Goal: Task Accomplishment & Management: Manage account settings

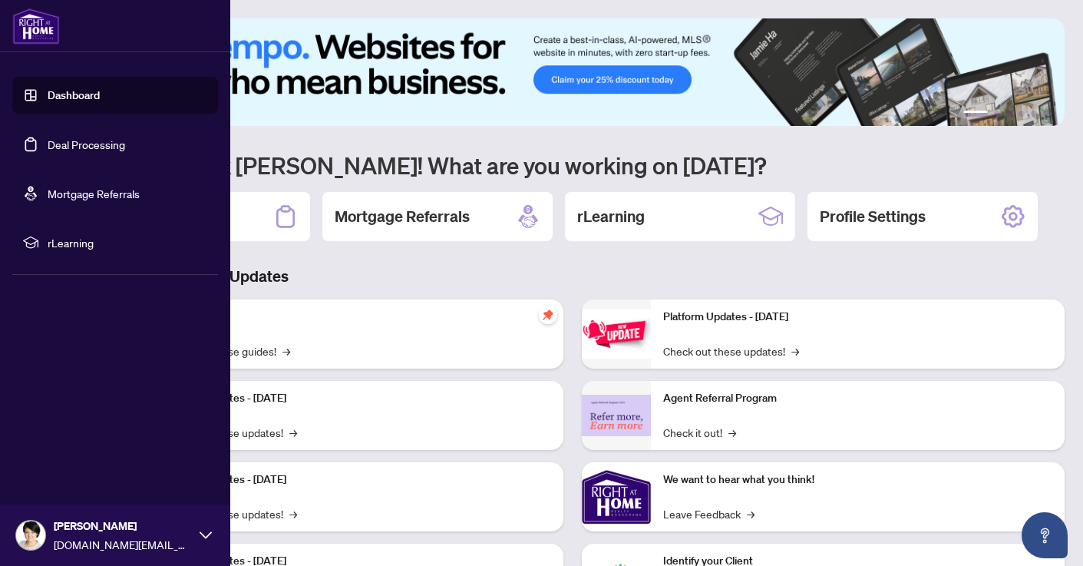
click at [80, 144] on link "Deal Processing" at bounding box center [87, 144] width 78 height 14
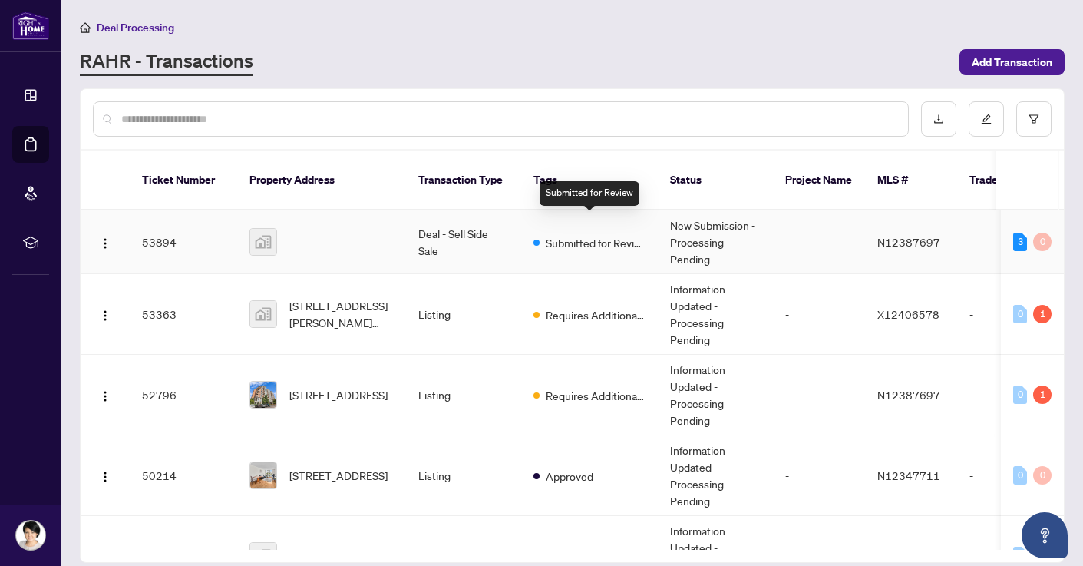
click at [561, 234] on span "Submitted for Review" at bounding box center [596, 242] width 100 height 17
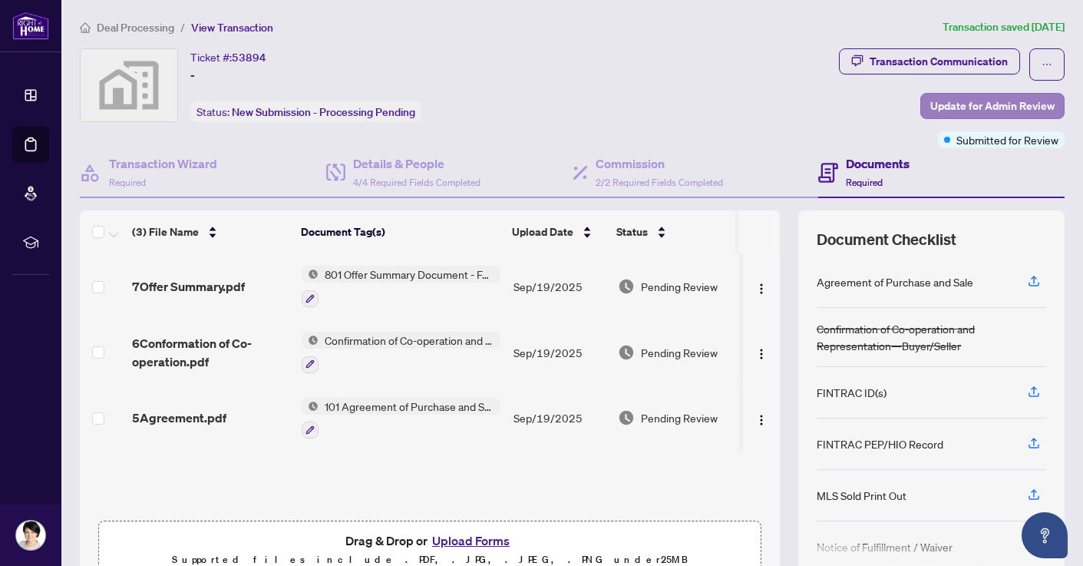
click at [958, 106] on span "Update for Admin Review" at bounding box center [993, 106] width 124 height 25
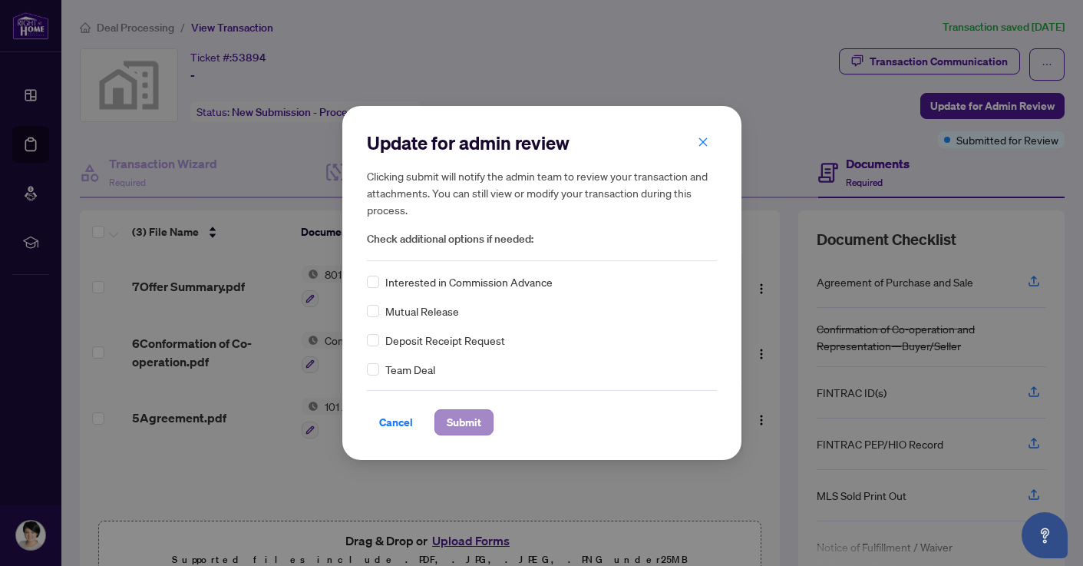
click at [453, 421] on span "Submit" at bounding box center [464, 422] width 35 height 25
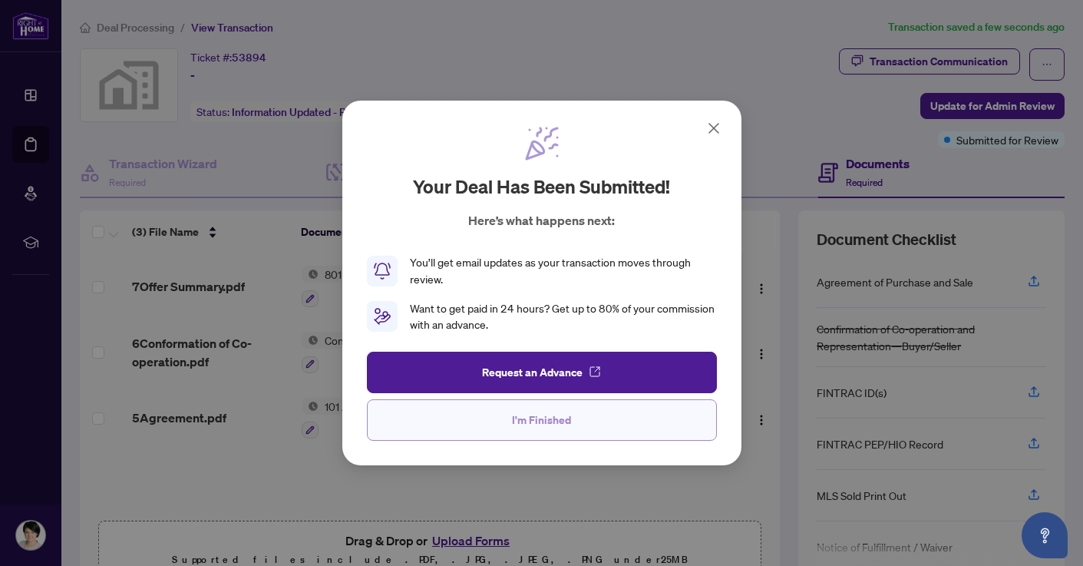
click at [500, 418] on button "I'm Finished" at bounding box center [542, 419] width 350 height 41
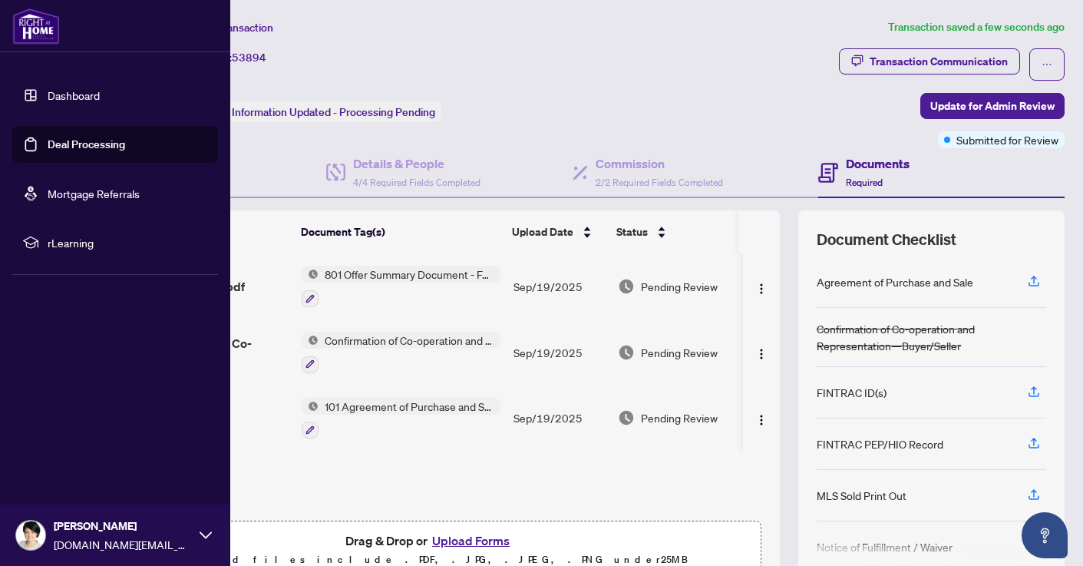
click at [73, 141] on link "Deal Processing" at bounding box center [87, 144] width 78 height 14
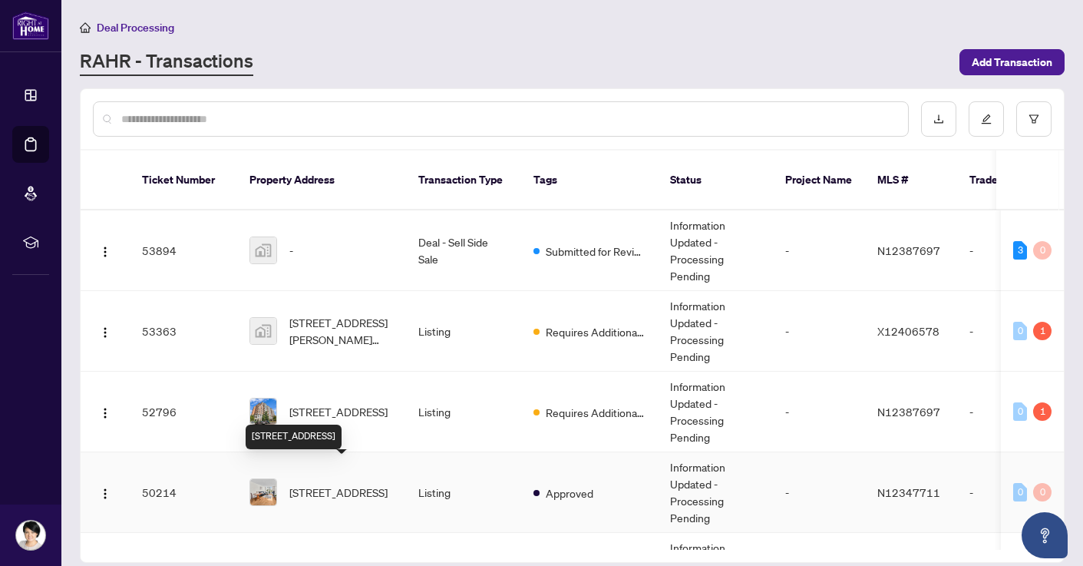
click at [343, 484] on span "[STREET_ADDRESS]" at bounding box center [338, 492] width 98 height 17
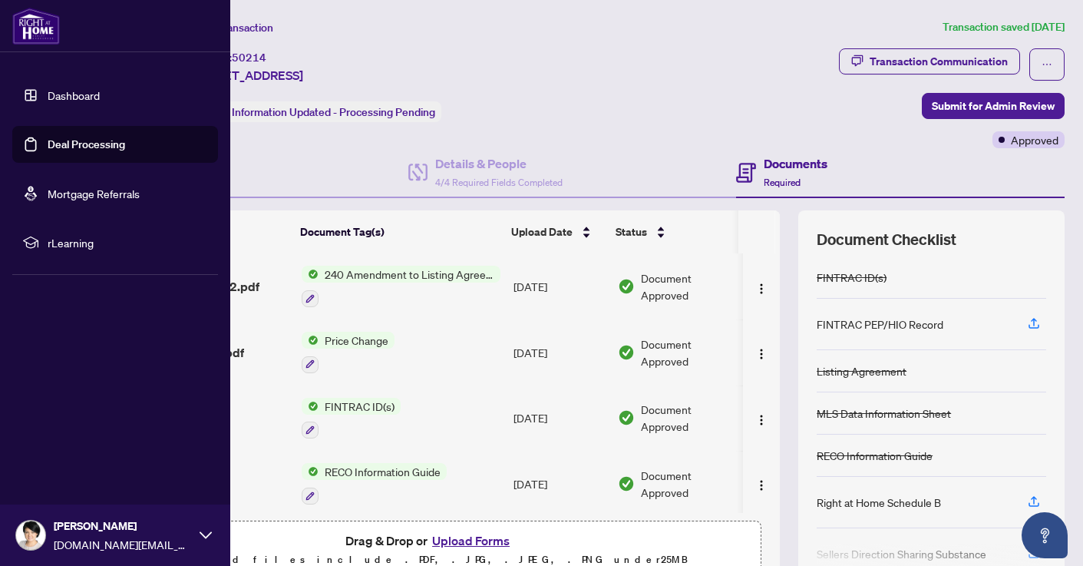
click at [89, 144] on link "Deal Processing" at bounding box center [87, 144] width 78 height 14
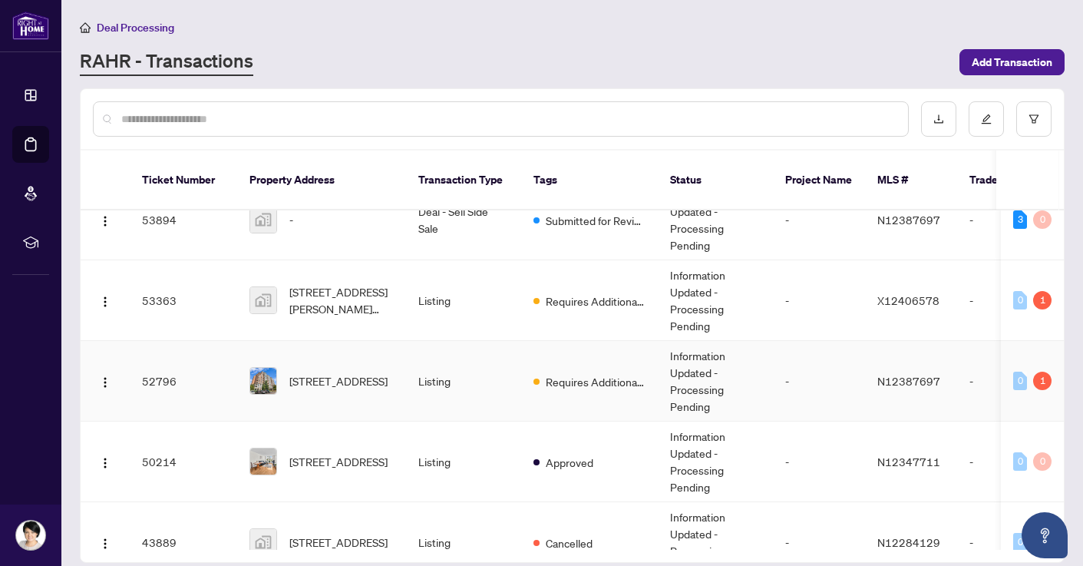
scroll to position [25, 0]
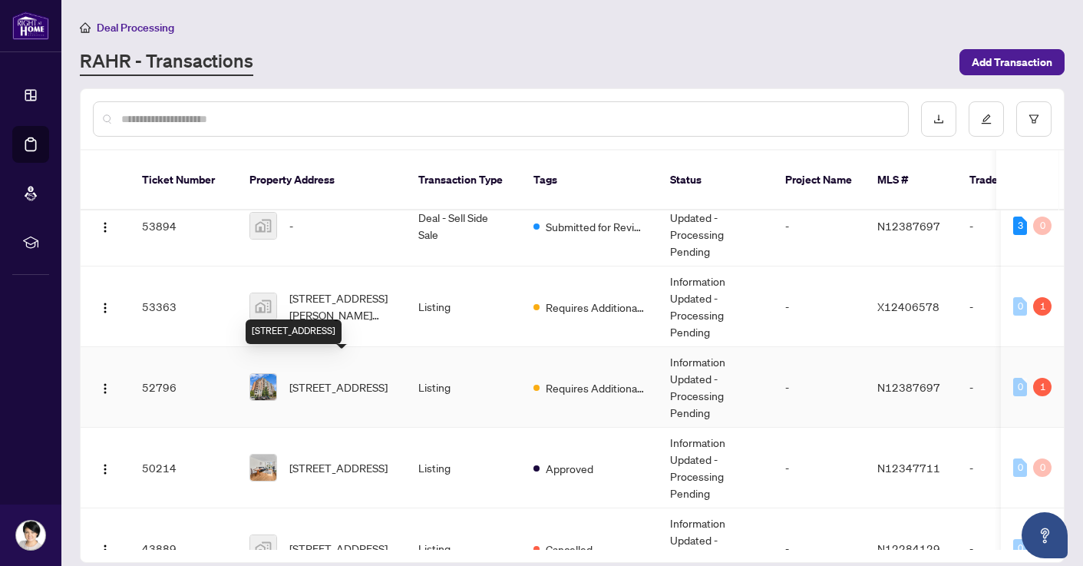
click at [349, 379] on span "[STREET_ADDRESS]" at bounding box center [338, 387] width 98 height 17
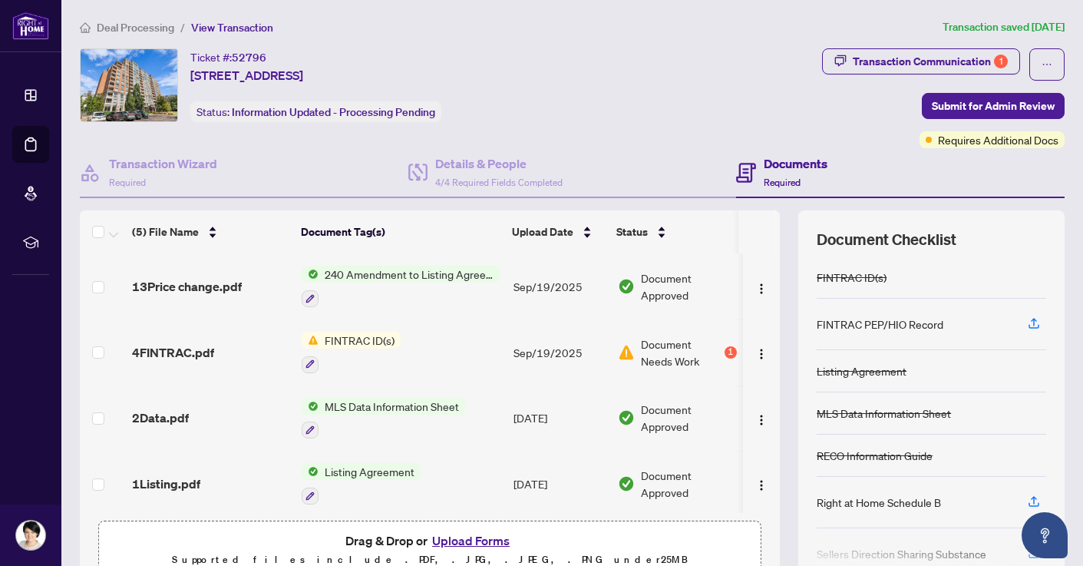
click at [352, 340] on span "FINTRAC ID(s)" at bounding box center [360, 340] width 82 height 17
click at [332, 411] on span "FINTRAC ID(s)" at bounding box center [324, 414] width 82 height 17
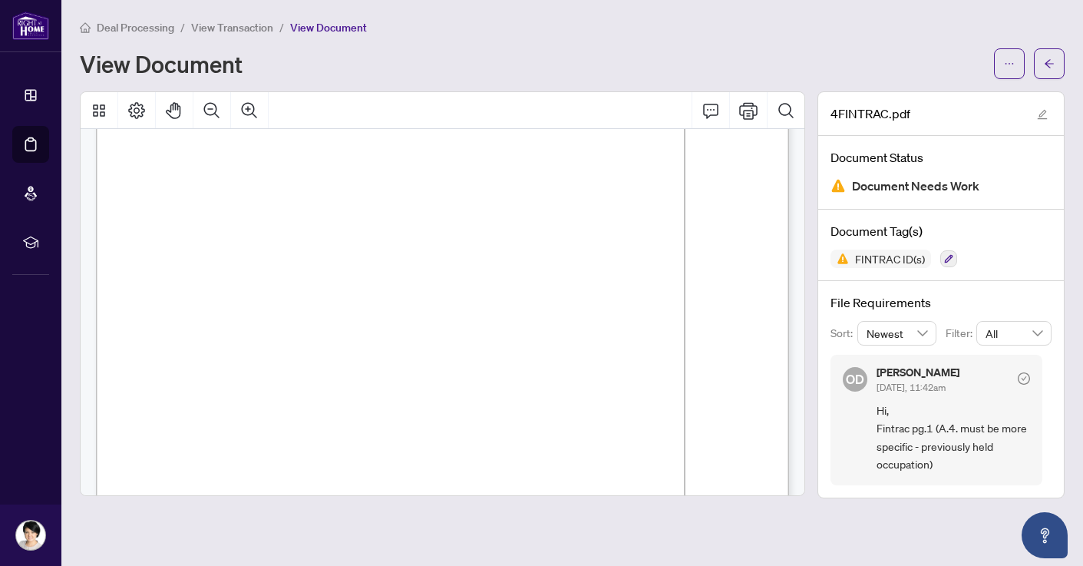
scroll to position [146, 0]
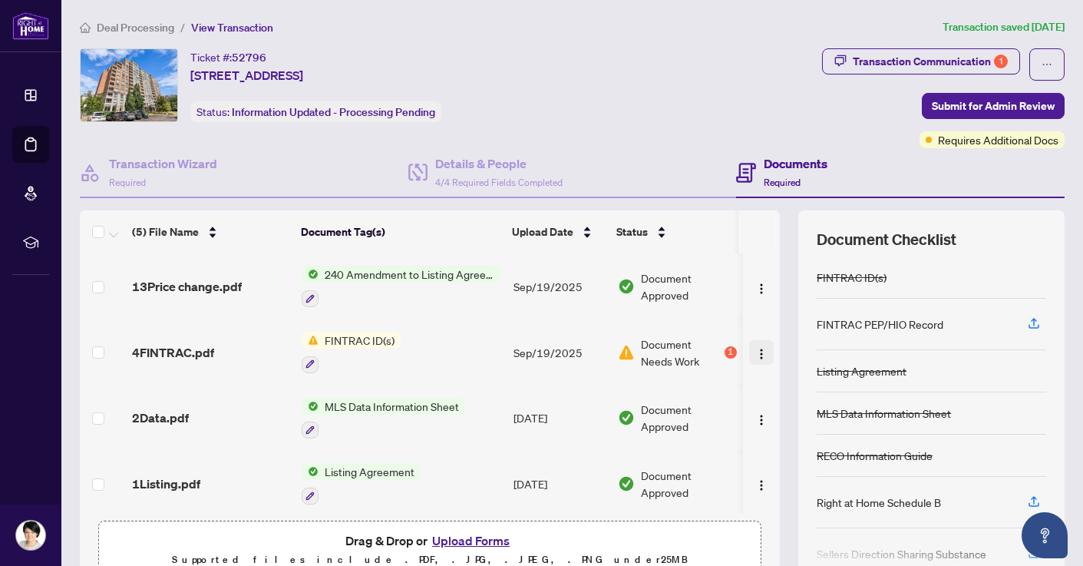
click at [756, 352] on img "button" at bounding box center [762, 354] width 12 height 12
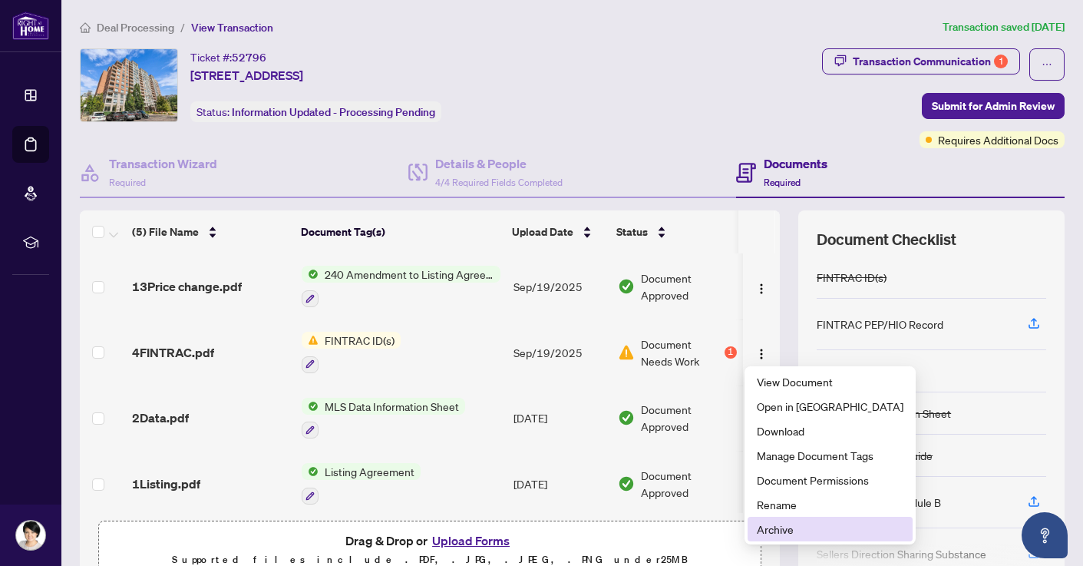
click at [774, 529] on span "Archive" at bounding box center [830, 529] width 147 height 17
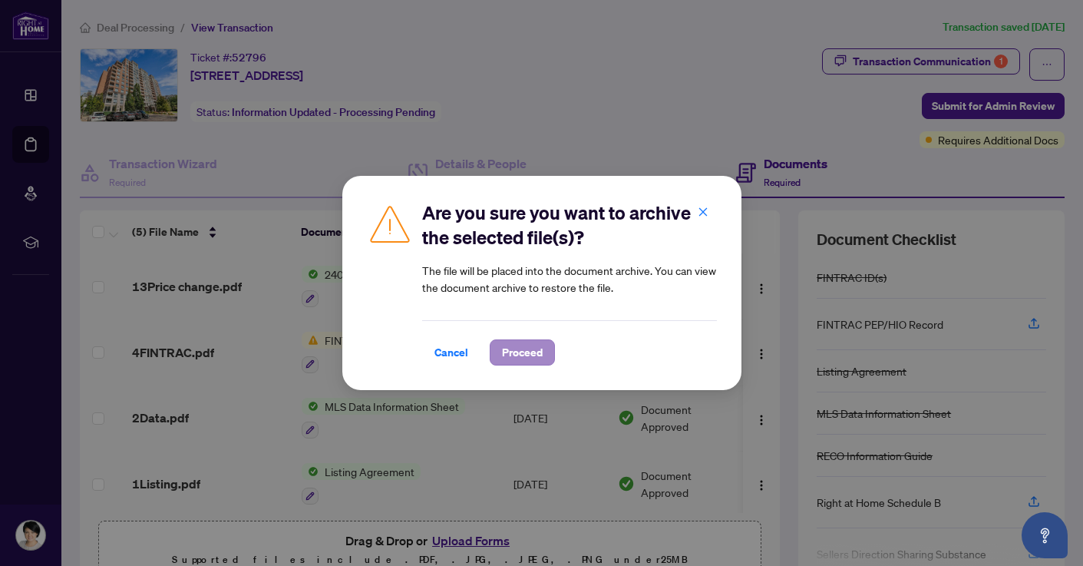
click at [519, 349] on span "Proceed" at bounding box center [522, 352] width 41 height 25
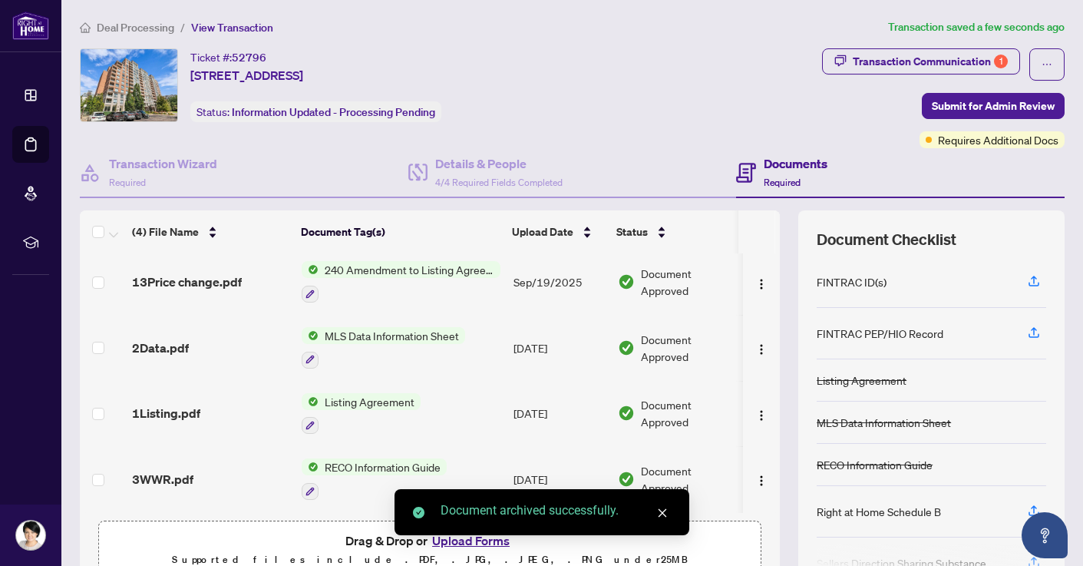
scroll to position [7, 0]
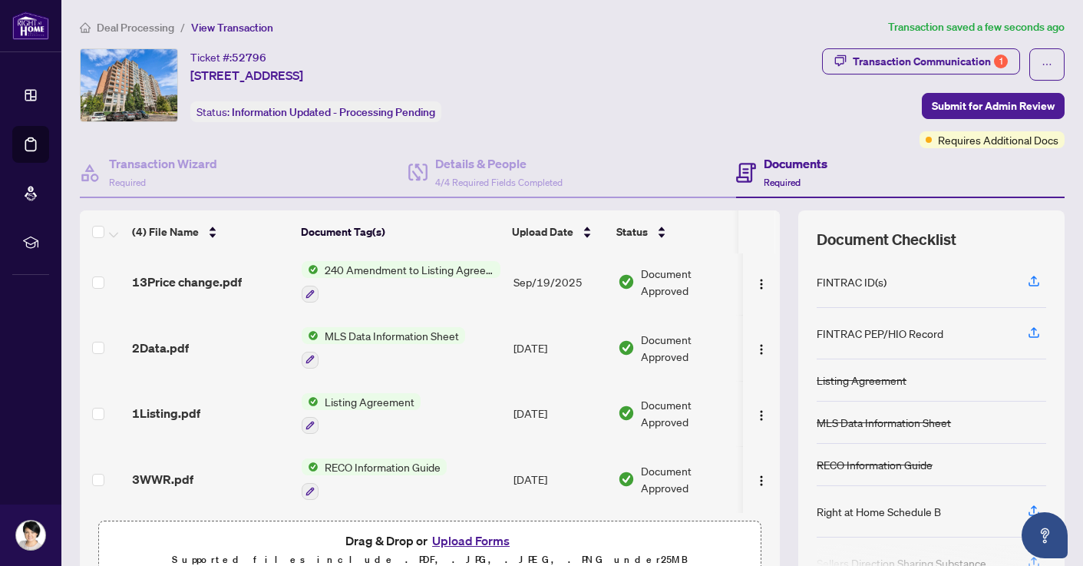
click at [445, 541] on button "Upload Forms" at bounding box center [471, 541] width 87 height 20
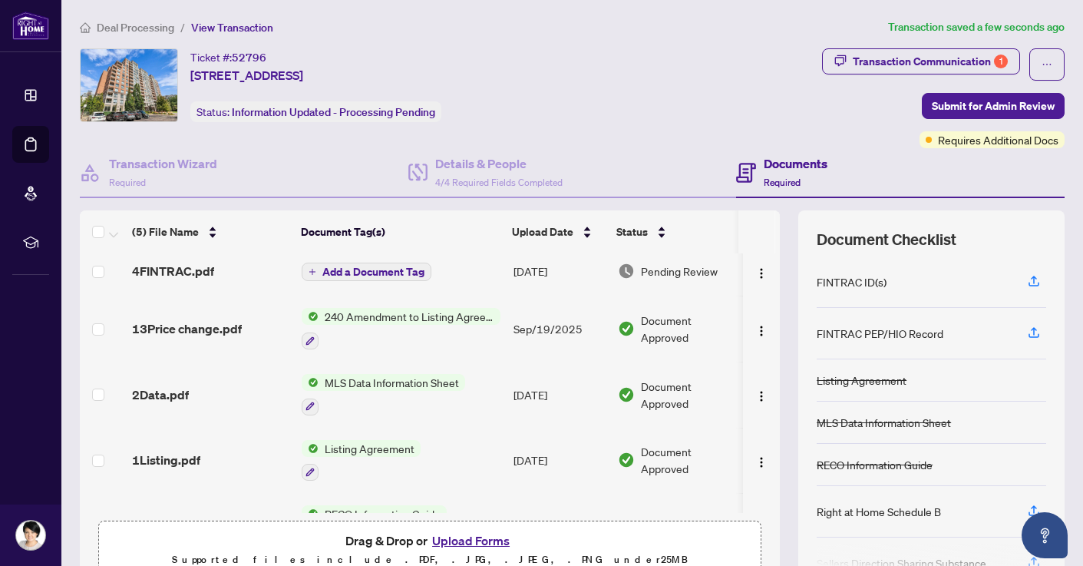
click at [383, 271] on span "Add a Document Tag" at bounding box center [374, 271] width 102 height 11
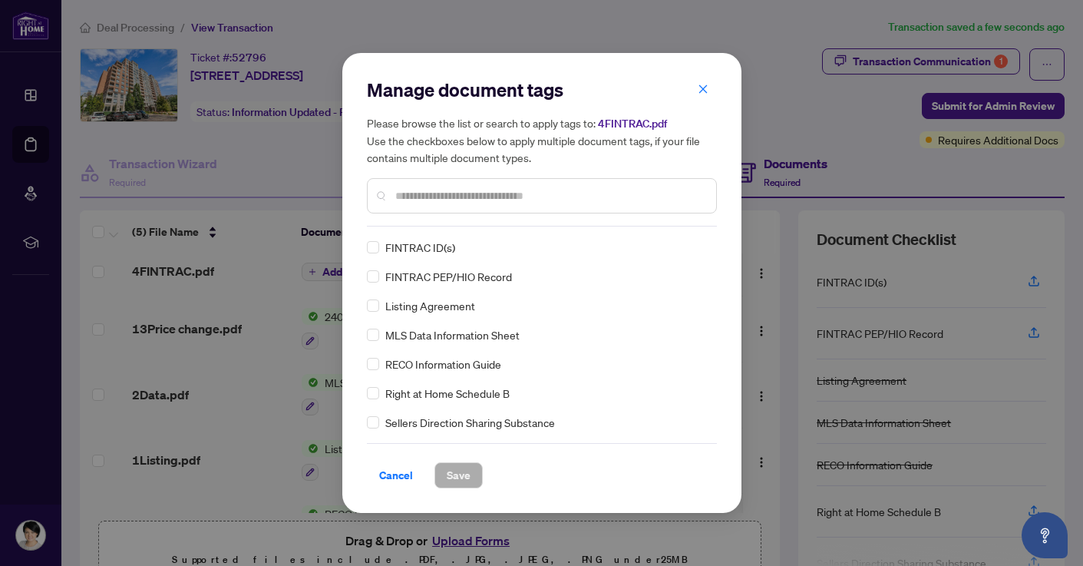
click at [409, 220] on div "Manage document tags Please browse the list or search to apply tags to: 4FINTRA…" at bounding box center [542, 152] width 350 height 149
click at [448, 476] on span "Save" at bounding box center [459, 475] width 24 height 25
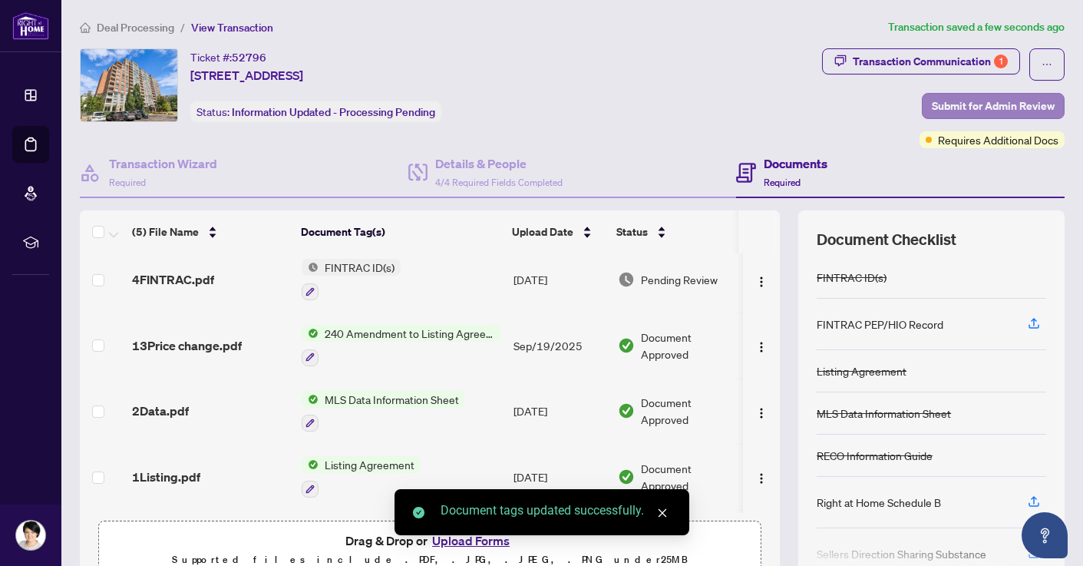
click at [954, 106] on span "Submit for Admin Review" at bounding box center [993, 106] width 123 height 25
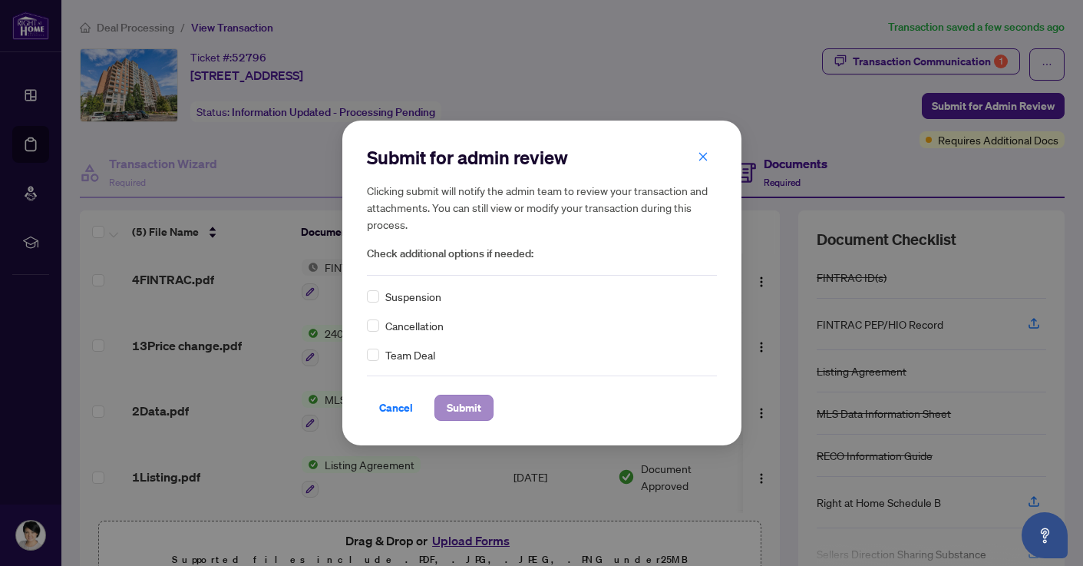
click at [454, 409] on span "Submit" at bounding box center [464, 407] width 35 height 25
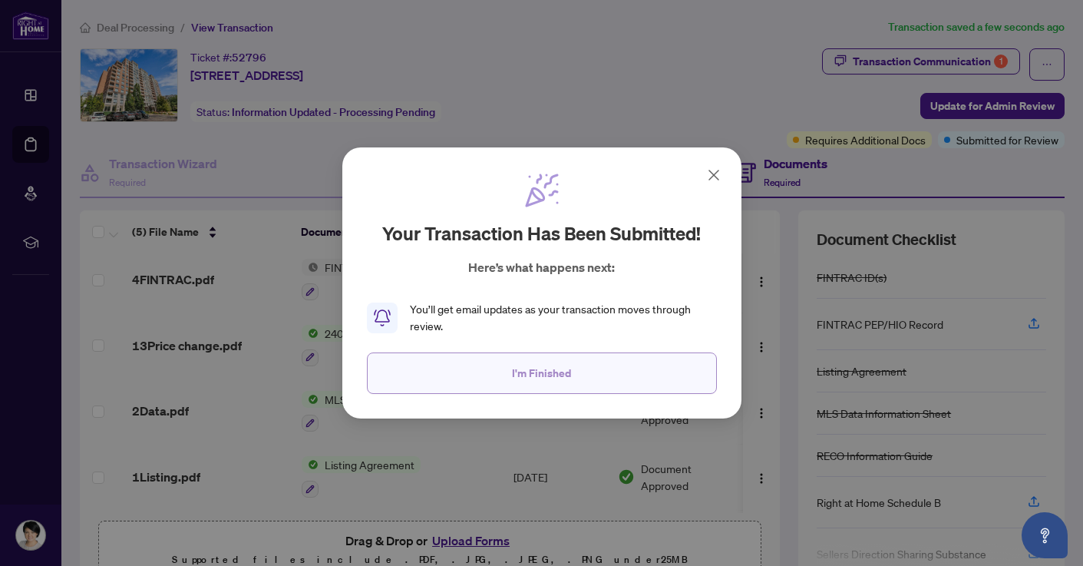
click at [526, 372] on span "I'm Finished" at bounding box center [541, 373] width 59 height 25
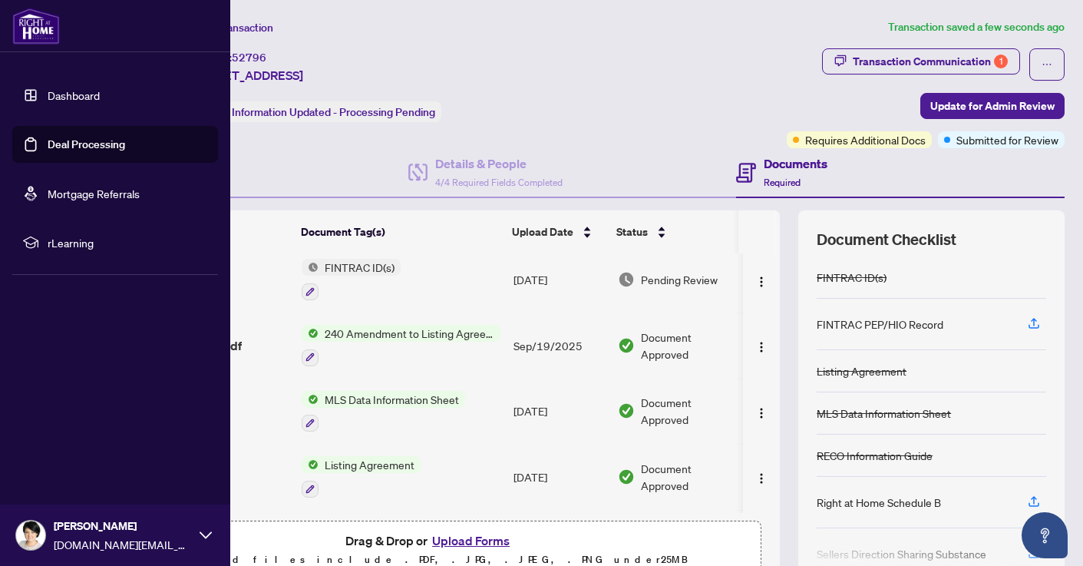
click at [71, 147] on link "Deal Processing" at bounding box center [87, 144] width 78 height 14
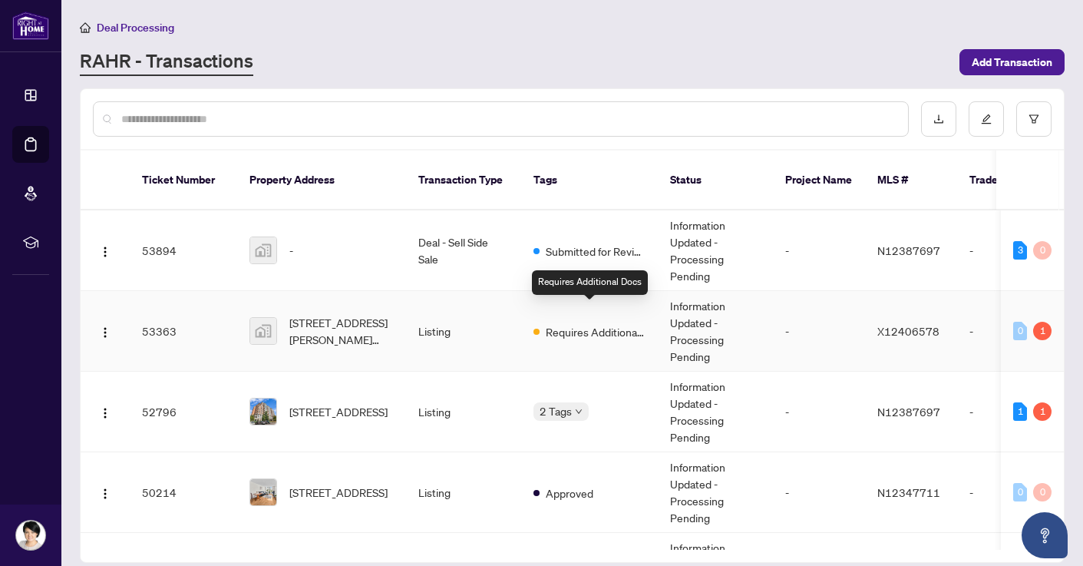
click at [564, 323] on span "Requires Additional Docs" at bounding box center [596, 331] width 100 height 17
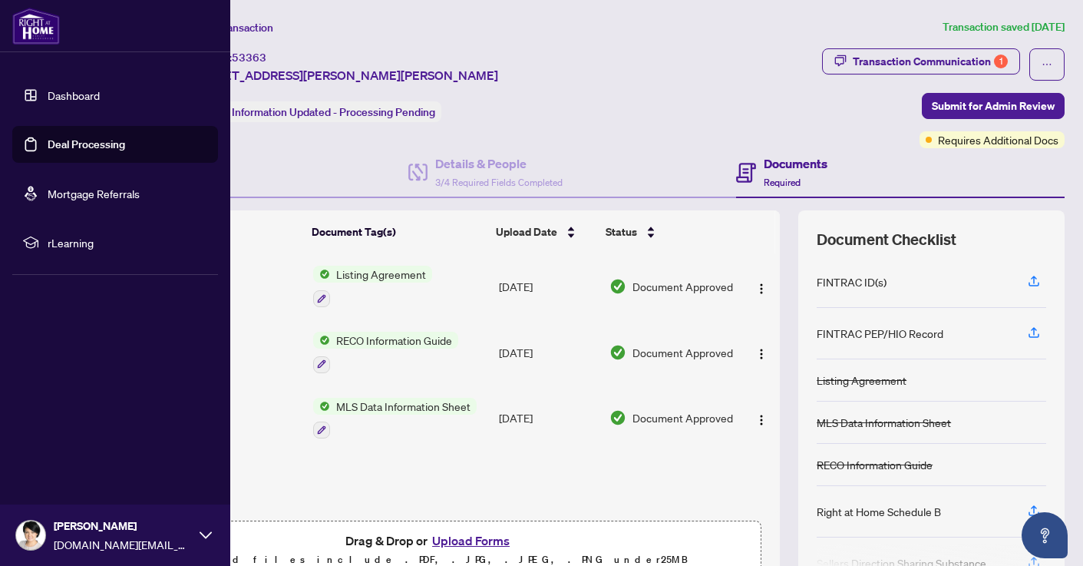
click at [81, 141] on link "Deal Processing" at bounding box center [87, 144] width 78 height 14
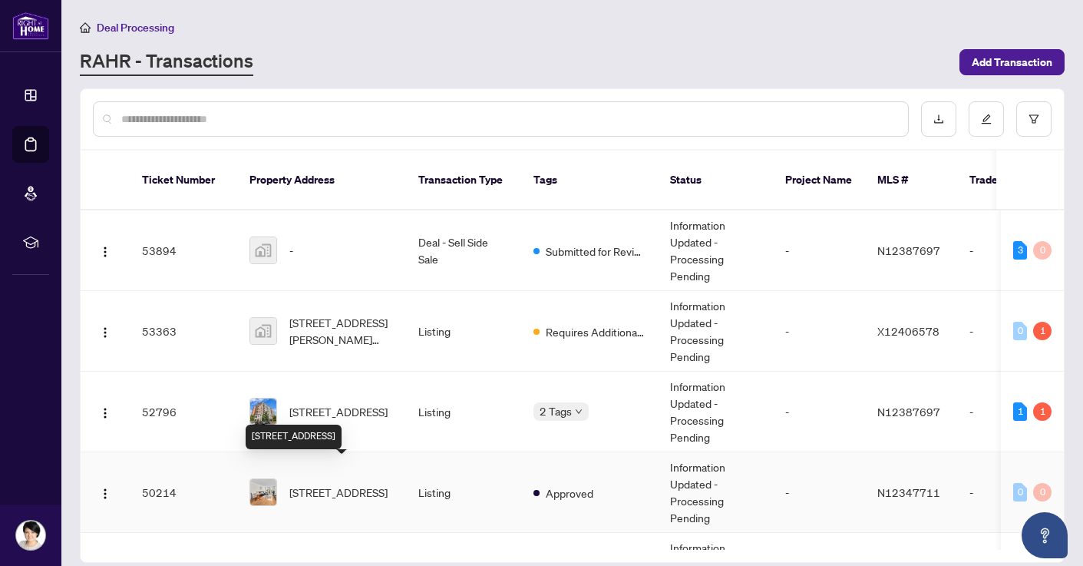
click at [325, 484] on span "[STREET_ADDRESS]" at bounding box center [338, 492] width 98 height 17
